Goal: Information Seeking & Learning: Understand process/instructions

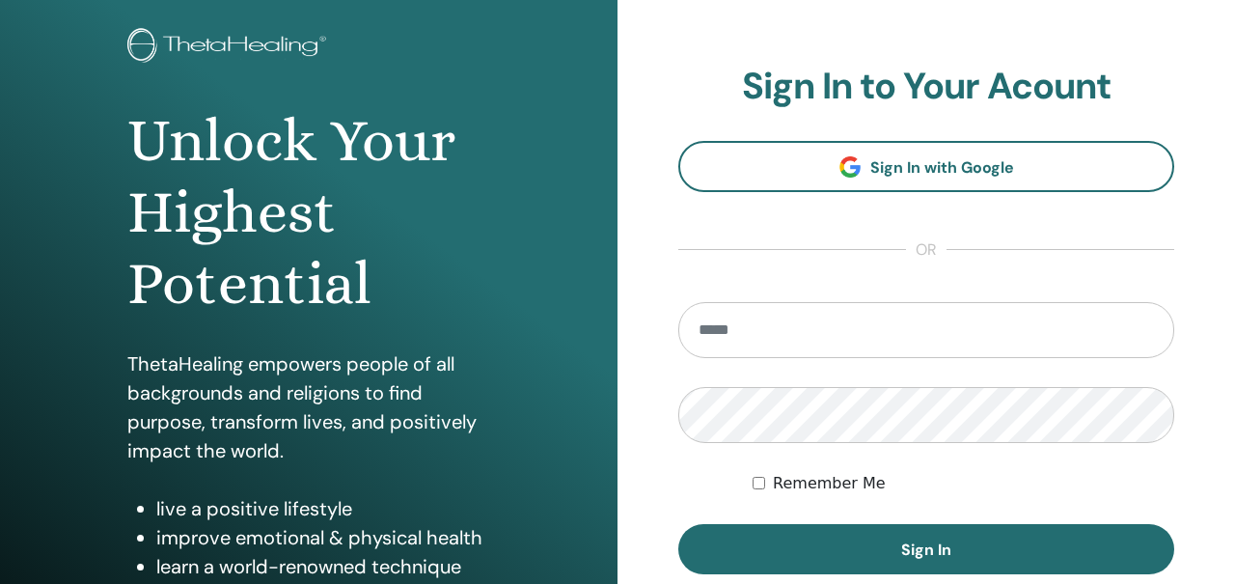
scroll to position [261, 0]
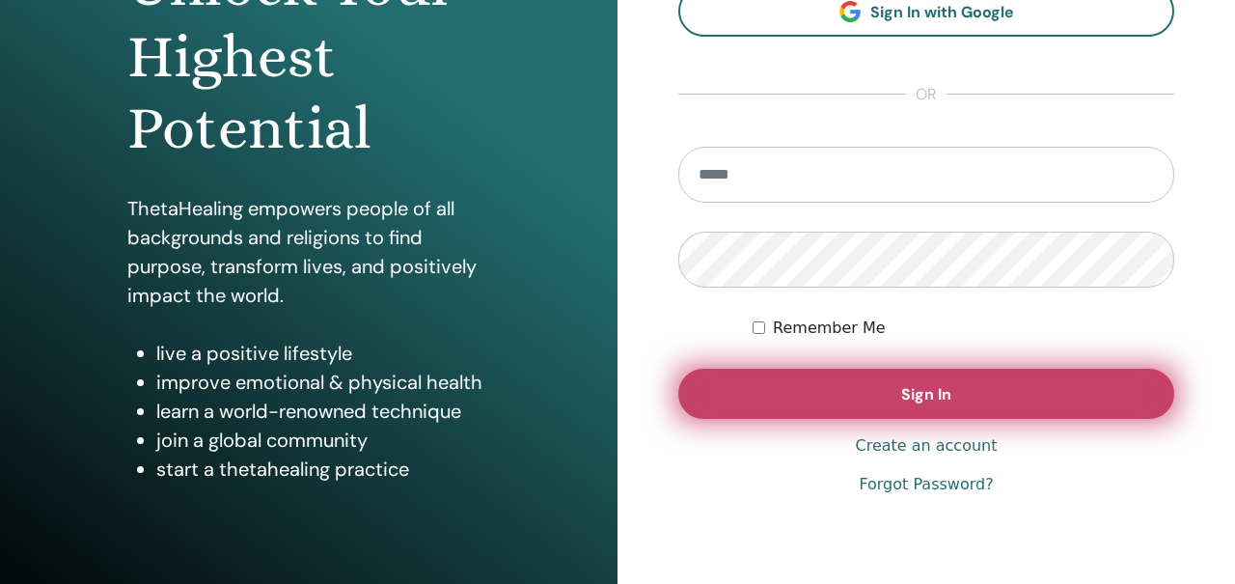
type input "**********"
click at [803, 382] on button "Sign In" at bounding box center [926, 394] width 496 height 50
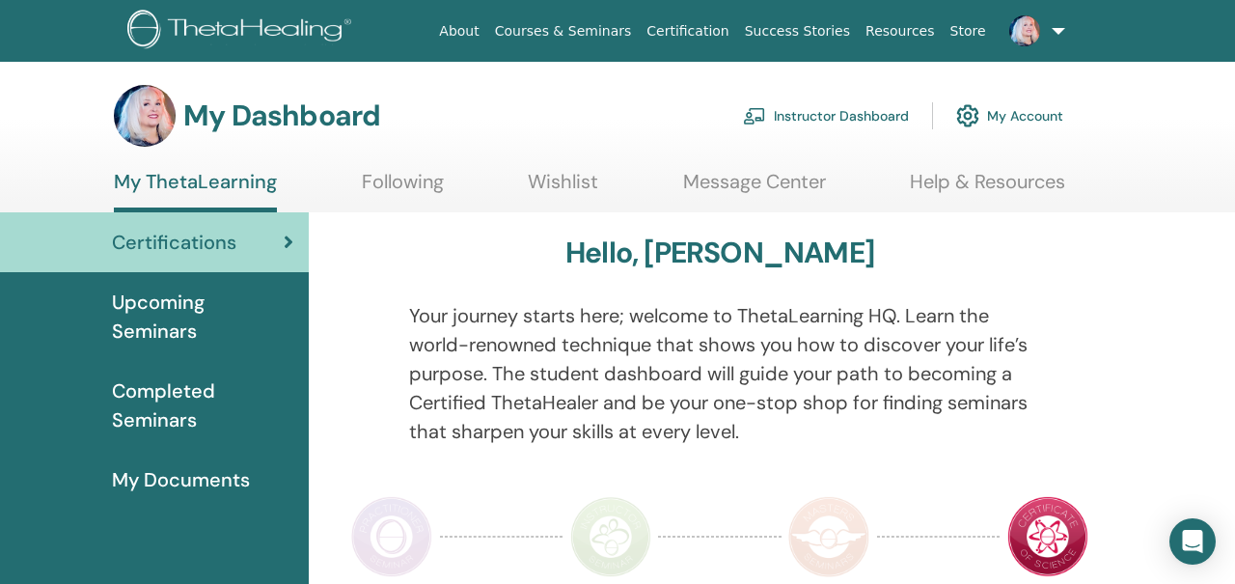
click at [786, 115] on link "Instructor Dashboard" at bounding box center [826, 116] width 166 height 42
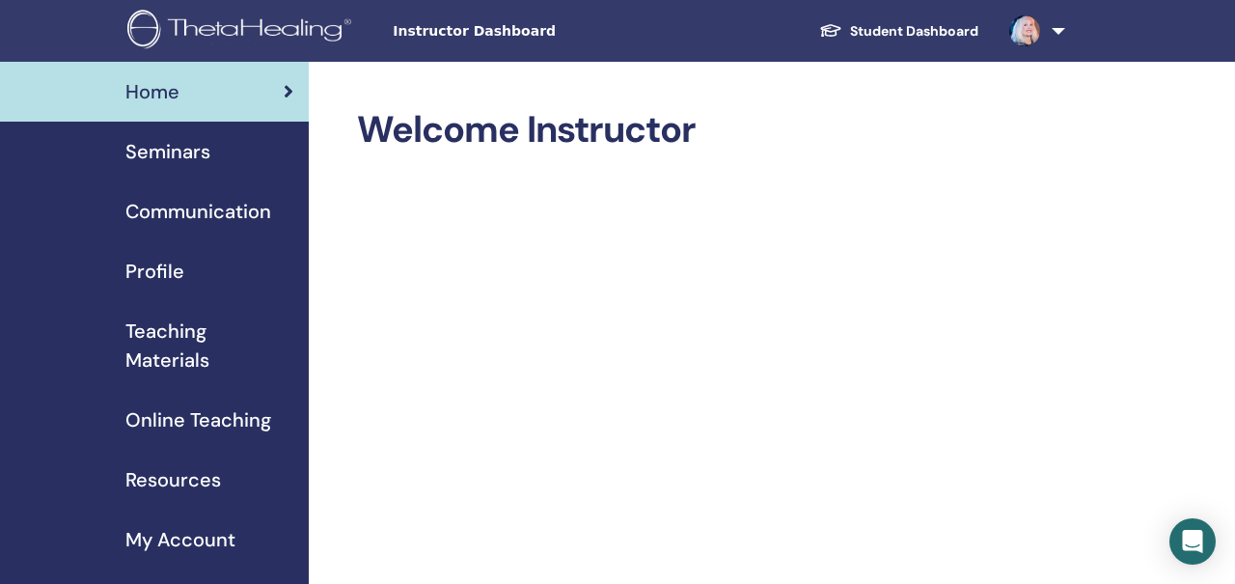
click at [200, 157] on span "Seminars" at bounding box center [167, 151] width 85 height 29
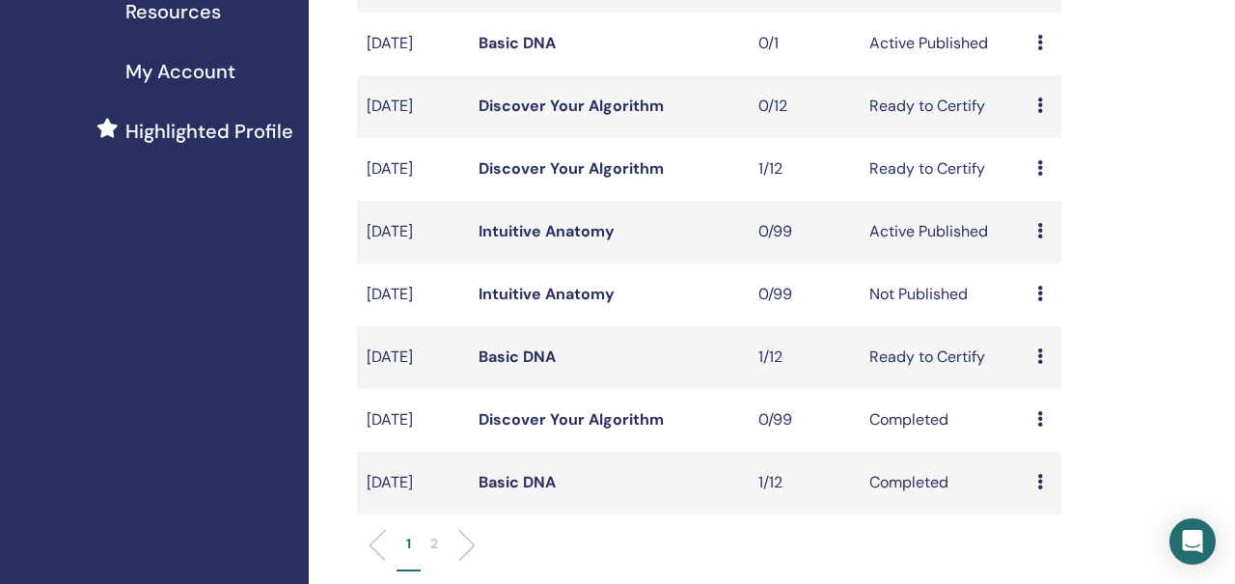
scroll to position [494, 0]
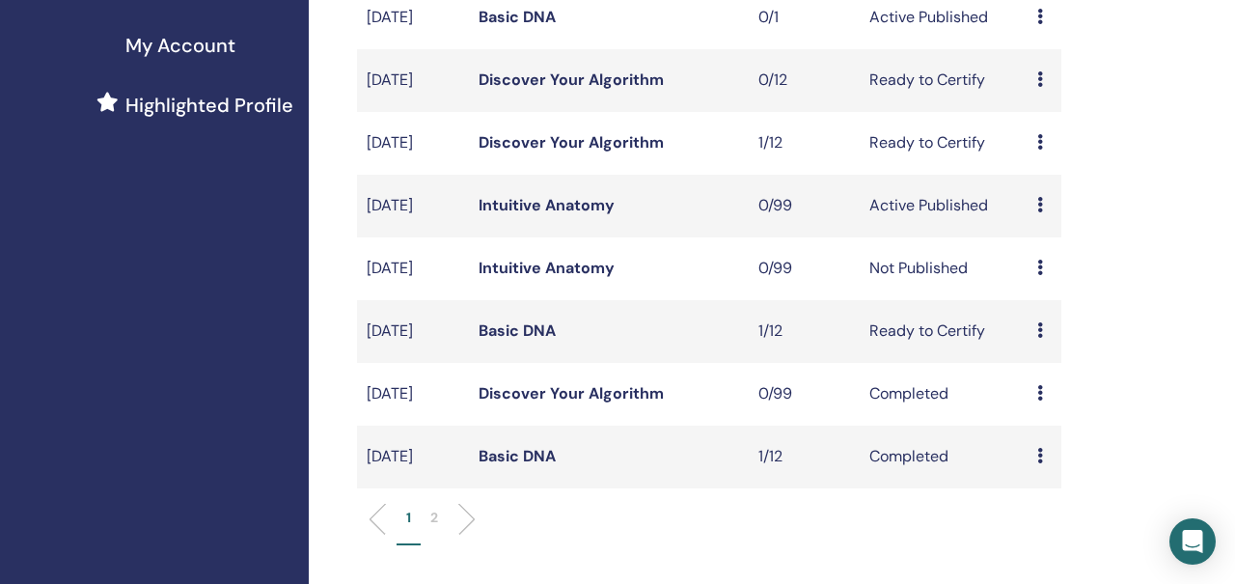
click at [599, 90] on link "Discover Your Algorithm" at bounding box center [571, 79] width 185 height 20
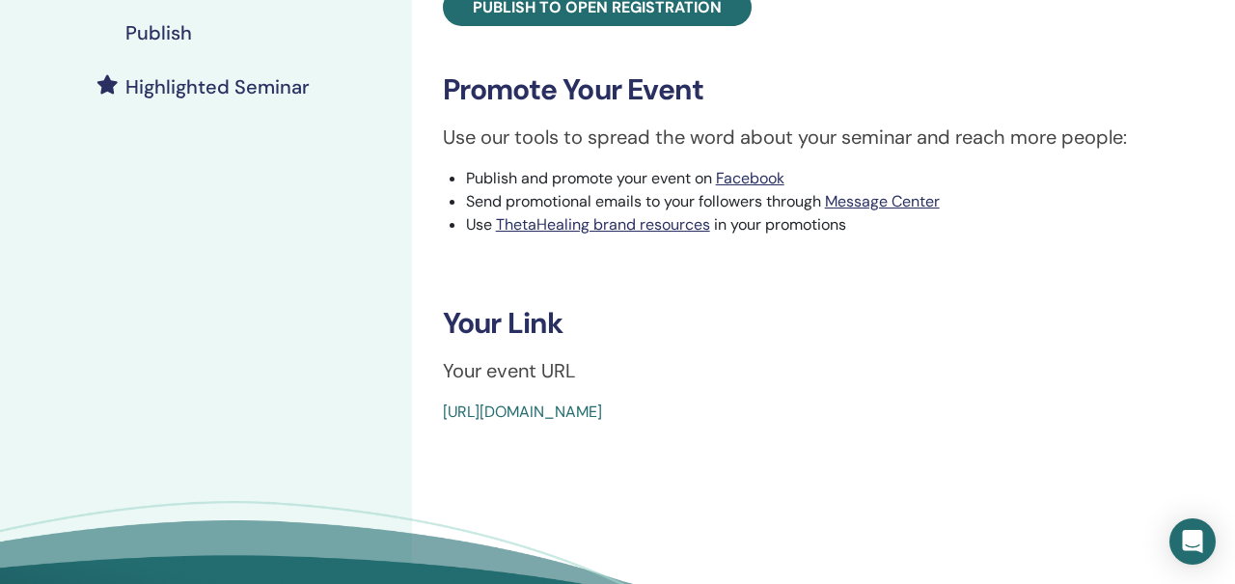
scroll to position [616, 0]
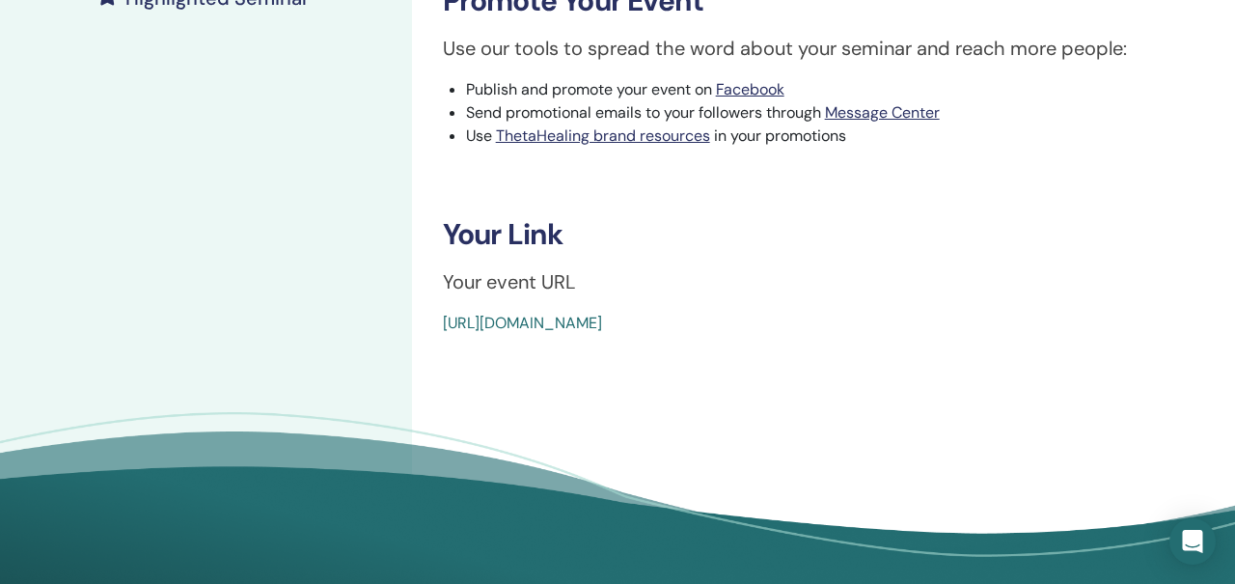
click at [602, 322] on link "[URL][DOMAIN_NAME]" at bounding box center [522, 323] width 159 height 20
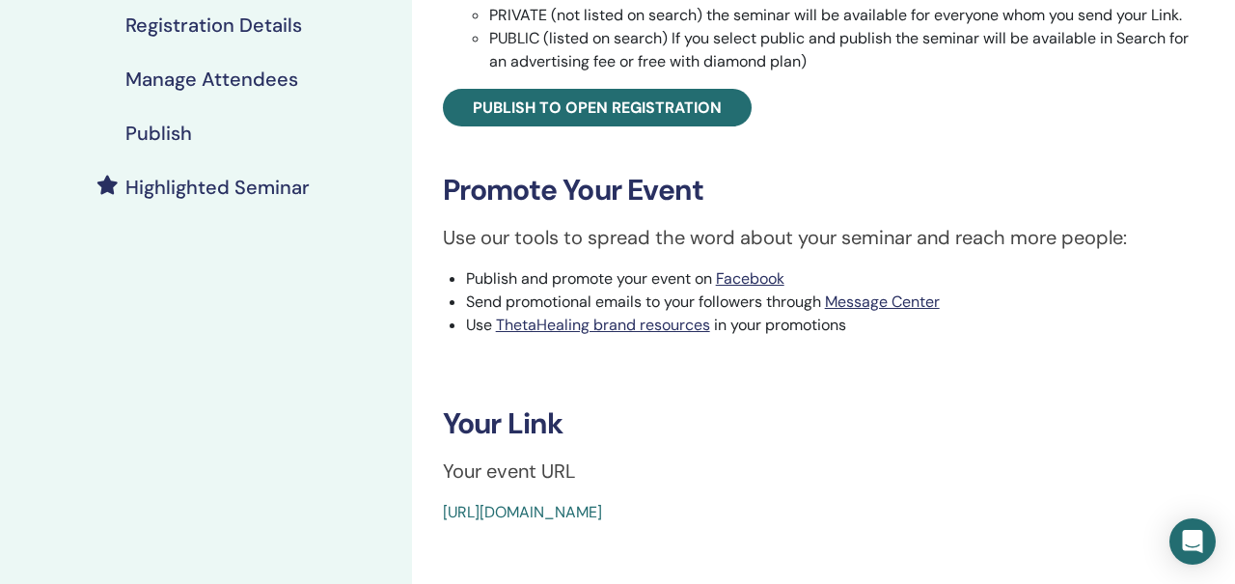
scroll to position [326, 0]
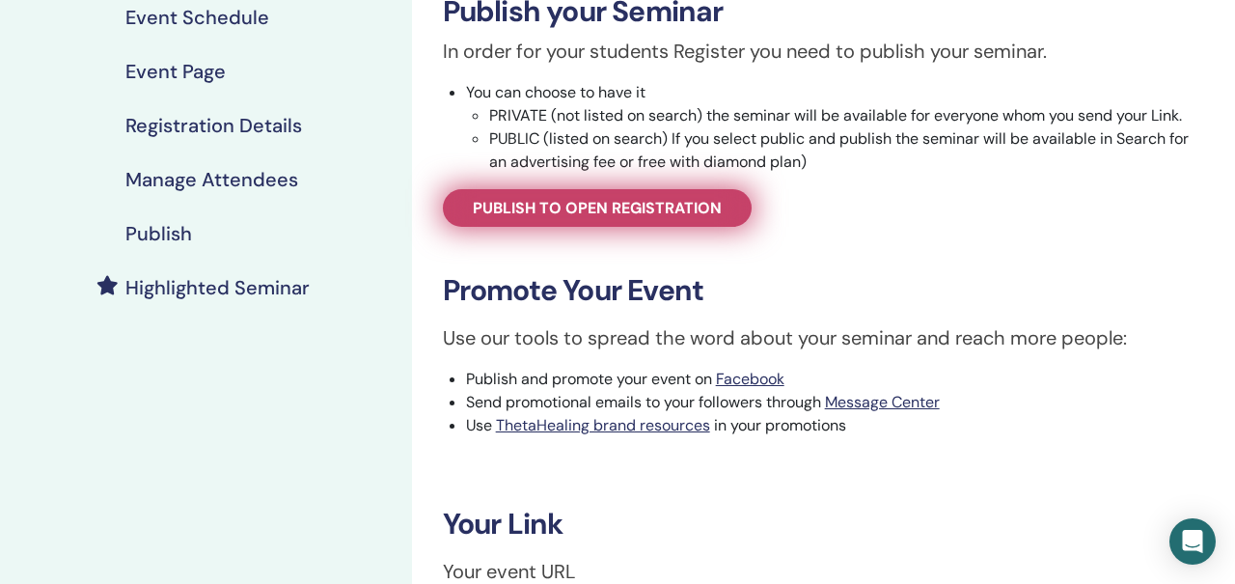
click at [579, 206] on span "Publish to open registration" at bounding box center [597, 208] width 249 height 20
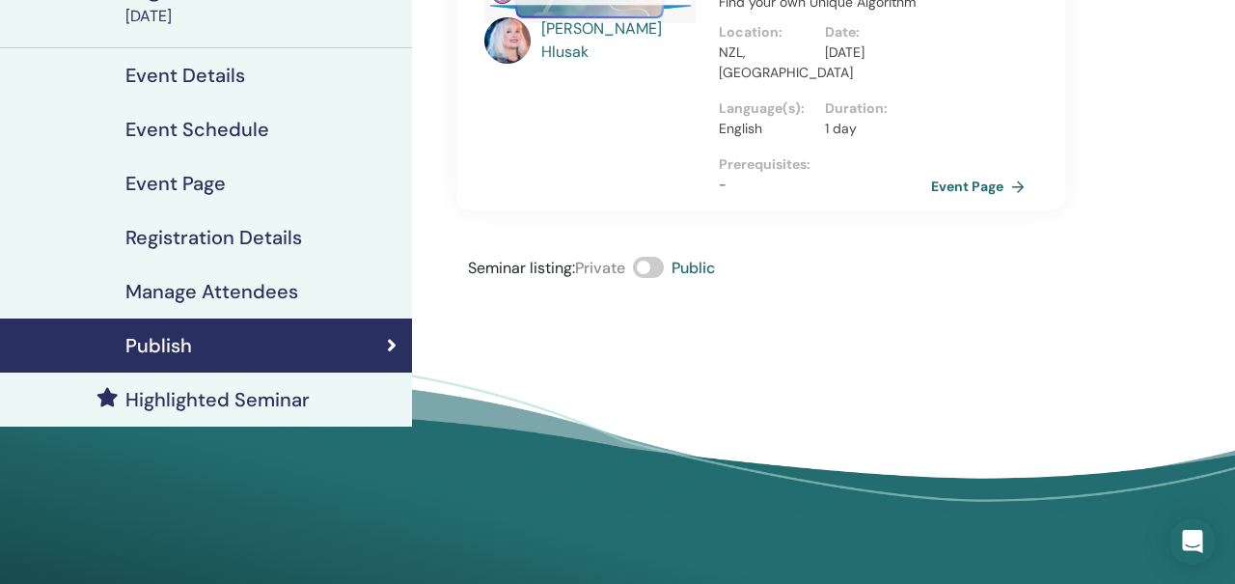
scroll to position [171, 0]
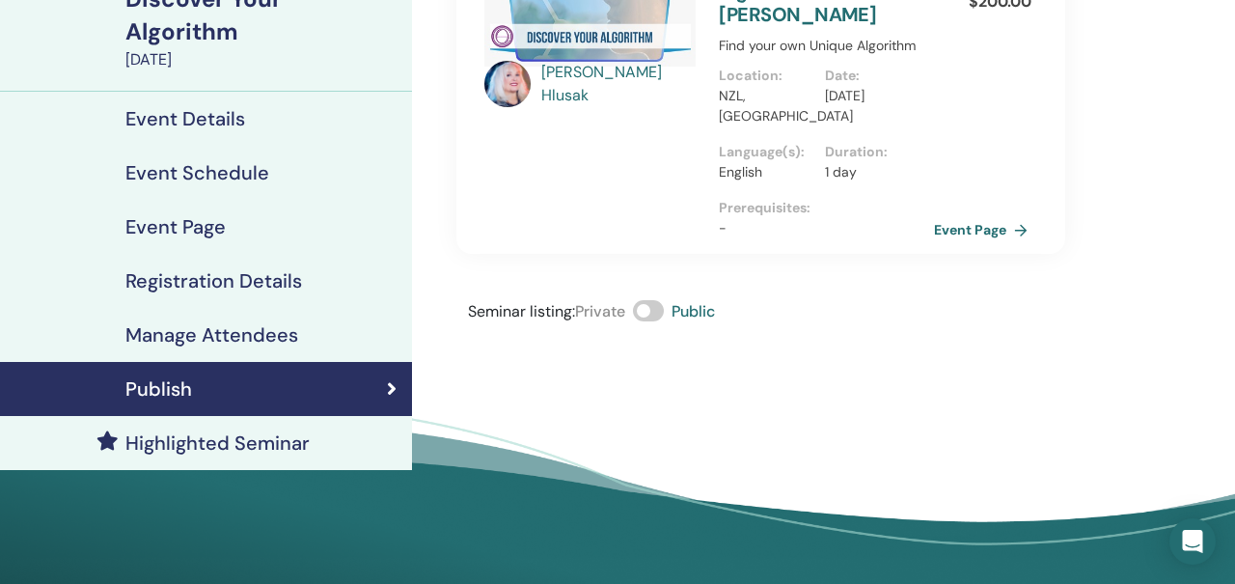
click at [961, 221] on link "Event Page" at bounding box center [984, 229] width 101 height 29
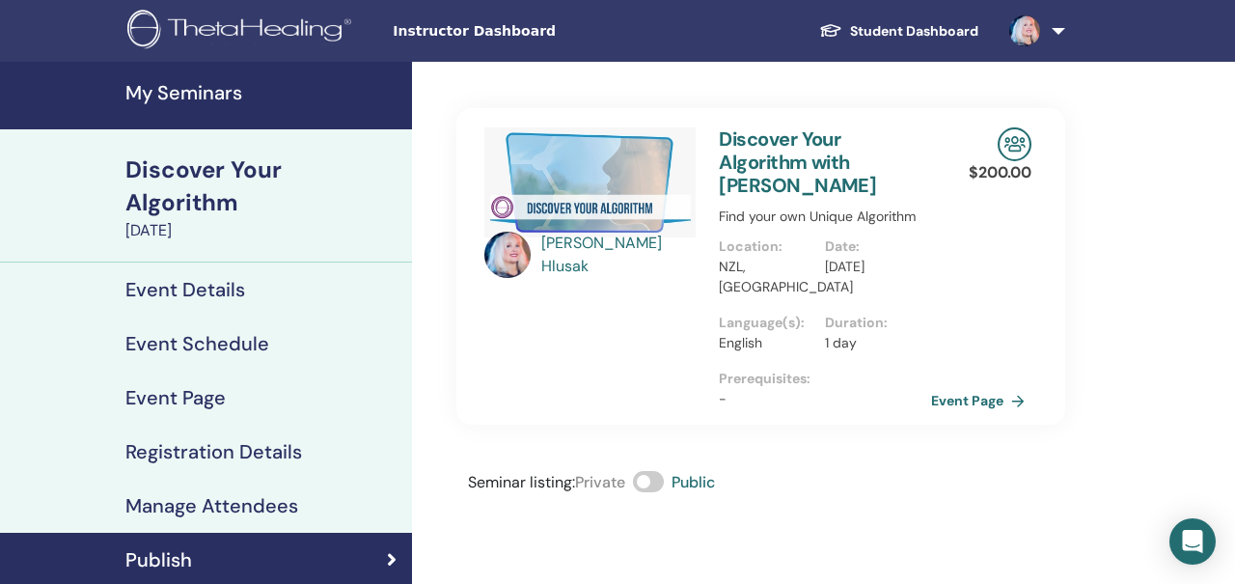
click at [195, 173] on div "Discover Your Algorithm" at bounding box center [262, 186] width 275 height 66
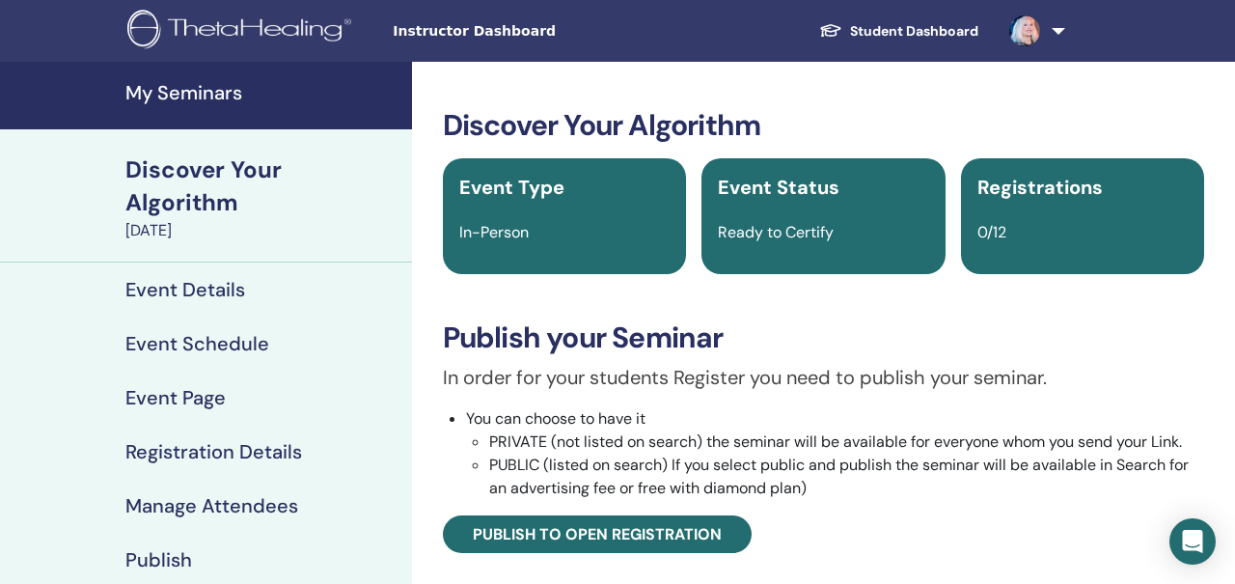
click at [417, 19] on div "Instructor Dashboard Student Dashboard CH [PERSON_NAME] My ThetaLearning My The…" at bounding box center [617, 31] width 1119 height 62
click at [415, 40] on span "Instructor Dashboard" at bounding box center [538, 31] width 290 height 20
click at [211, 93] on h4 "My Seminars" at bounding box center [262, 92] width 275 height 23
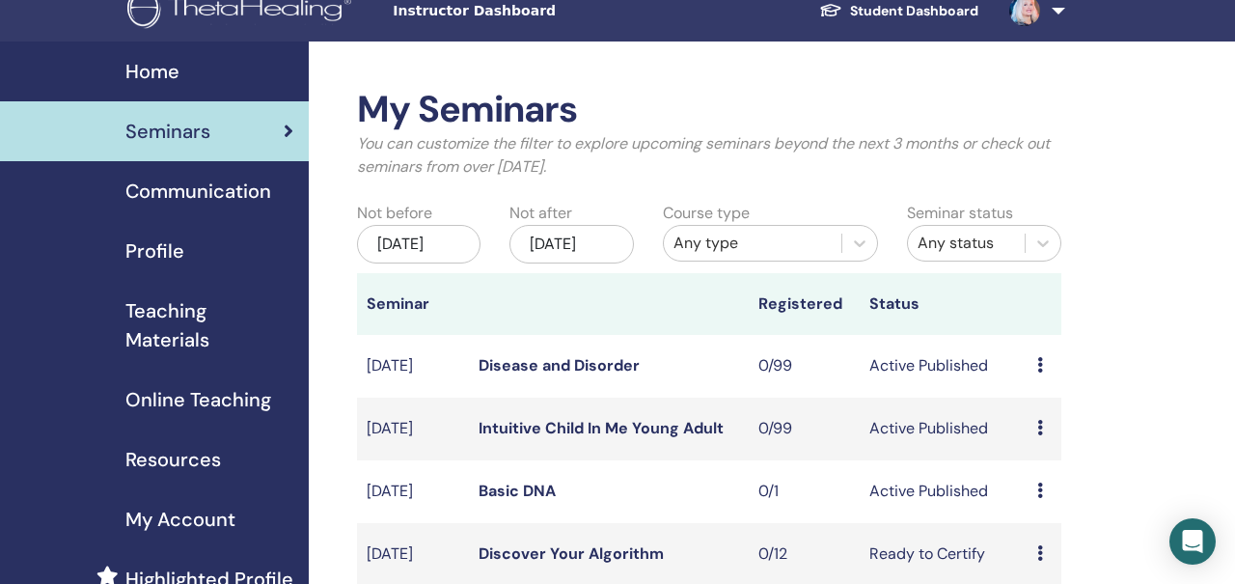
scroll to position [26, 0]
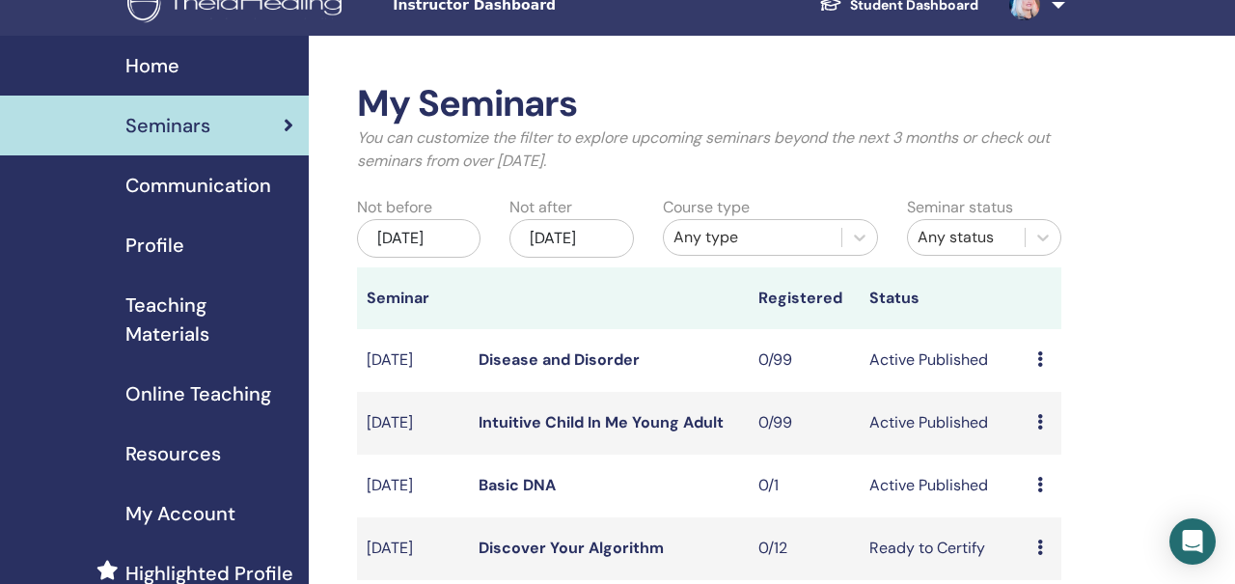
click at [166, 314] on span "Teaching Materials" at bounding box center [209, 319] width 168 height 58
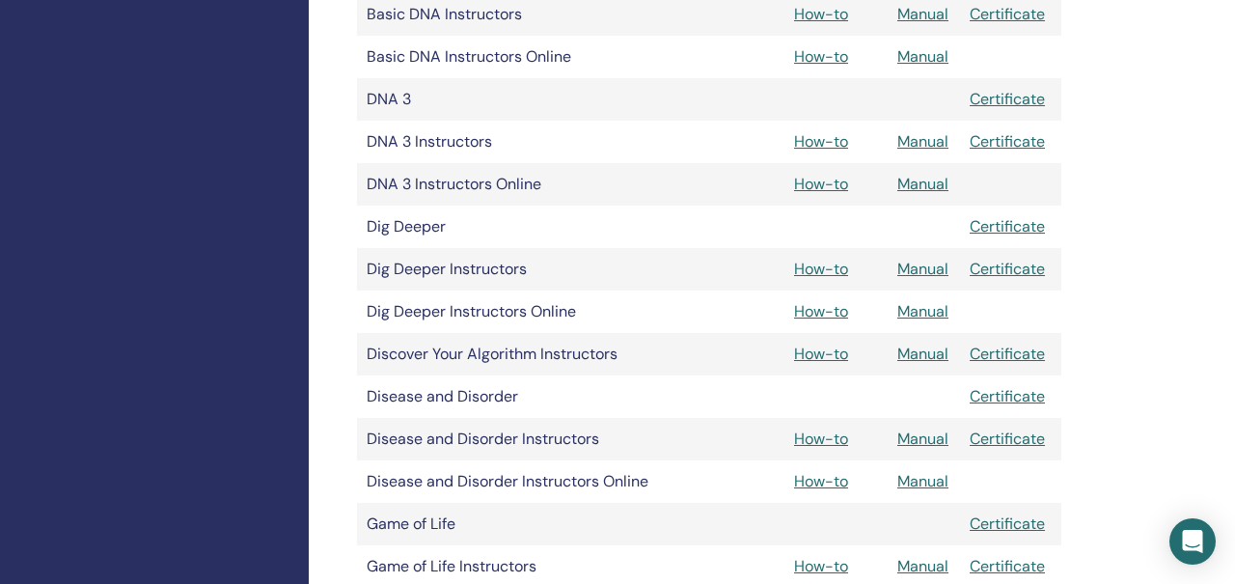
scroll to position [909, 0]
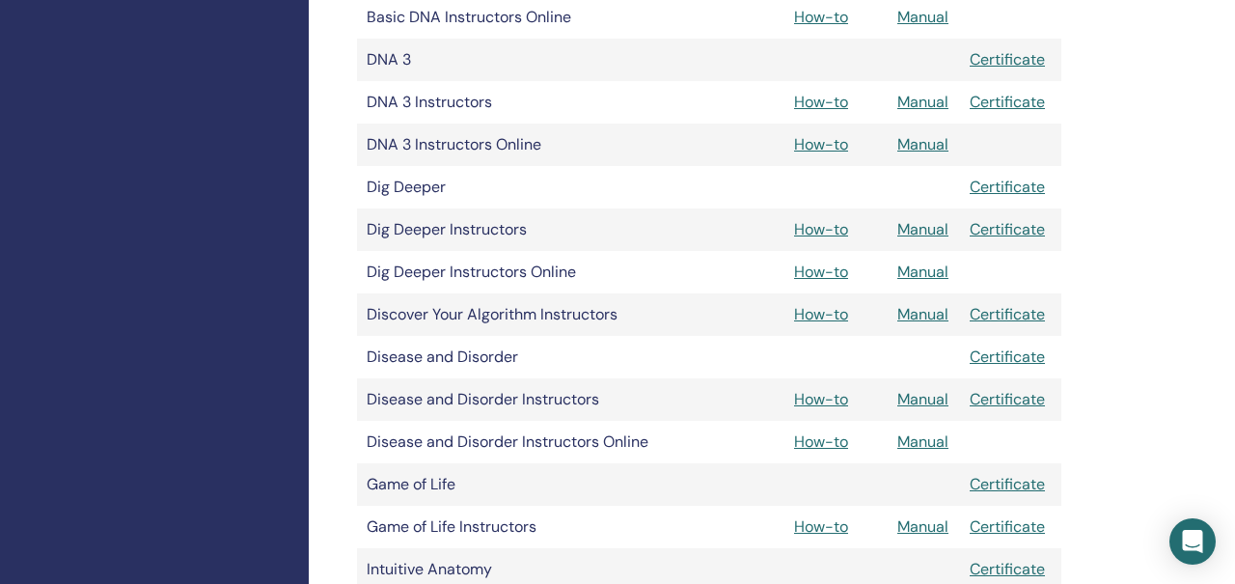
click at [448, 312] on td "Discover Your Algorithm Instructors" at bounding box center [518, 314] width 322 height 42
click at [831, 315] on link "How-to" at bounding box center [821, 314] width 54 height 20
